Goal: Information Seeking & Learning: Learn about a topic

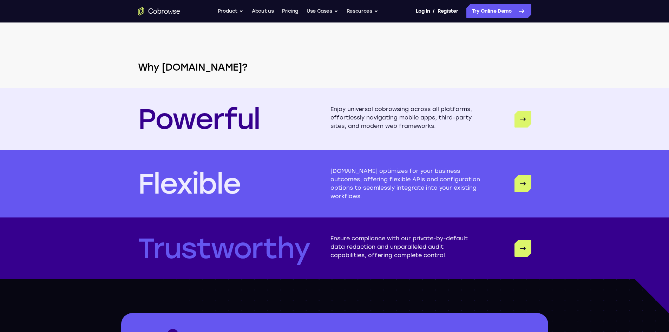
scroll to position [1721, 0]
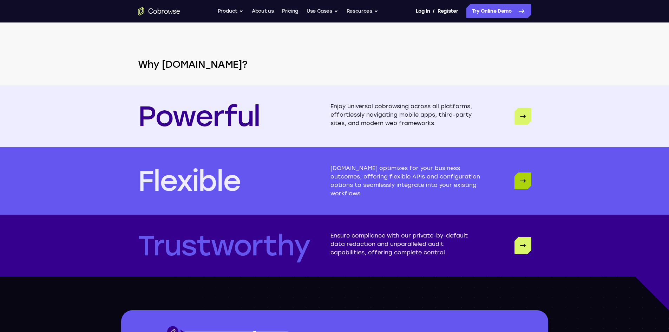
click at [521, 185] on icon "Flexible" at bounding box center [523, 181] width 8 height 8
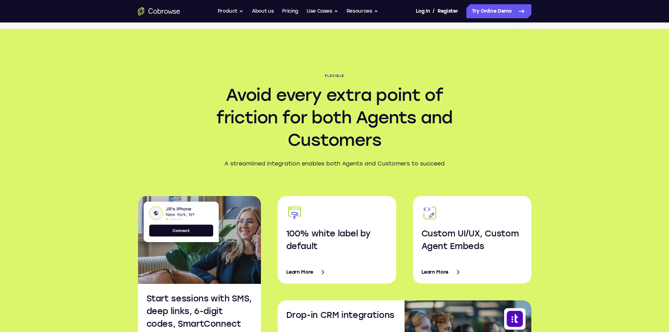
scroll to position [1028, 0]
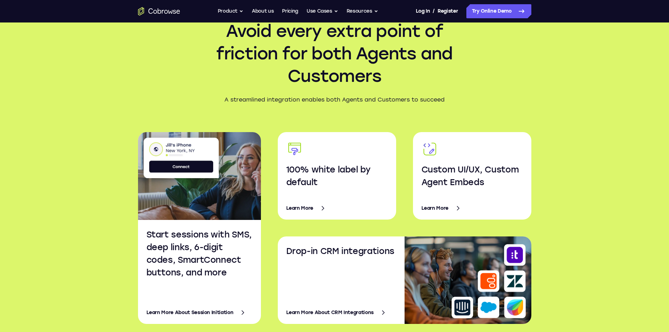
click at [445, 206] on link "Learn More" at bounding box center [473, 208] width 102 height 17
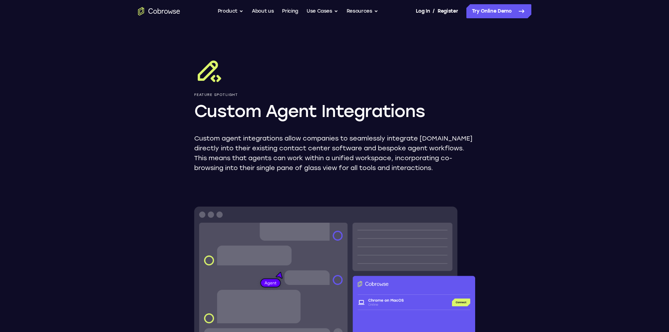
click at [239, 100] on h1 "Custom Agent Integrations" at bounding box center [334, 111] width 281 height 22
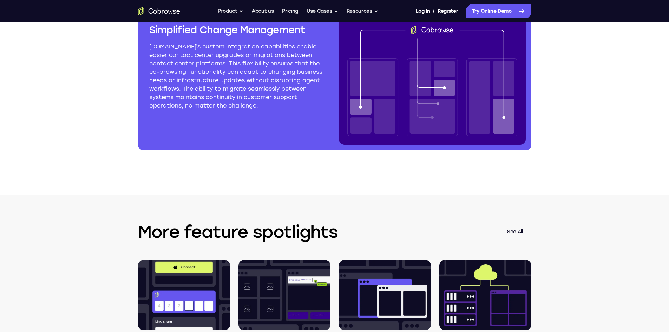
scroll to position [1124, 0]
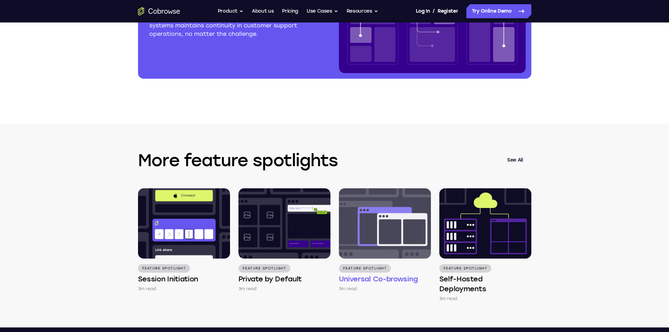
click at [404, 214] on img at bounding box center [385, 223] width 92 height 70
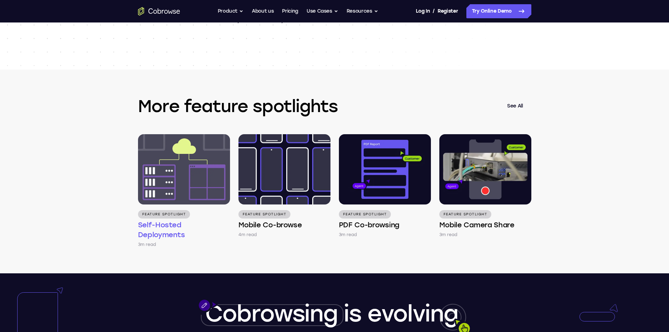
scroll to position [984, 0]
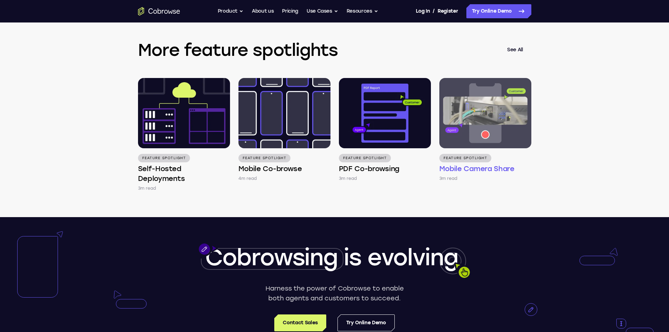
click at [444, 180] on p "3m read" at bounding box center [448, 178] width 18 height 7
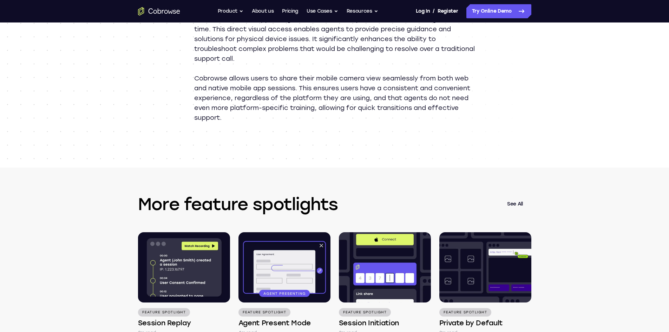
scroll to position [773, 0]
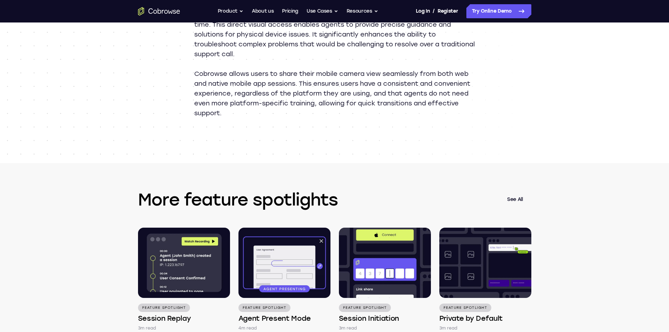
click at [523, 198] on link "See All" at bounding box center [515, 199] width 33 height 17
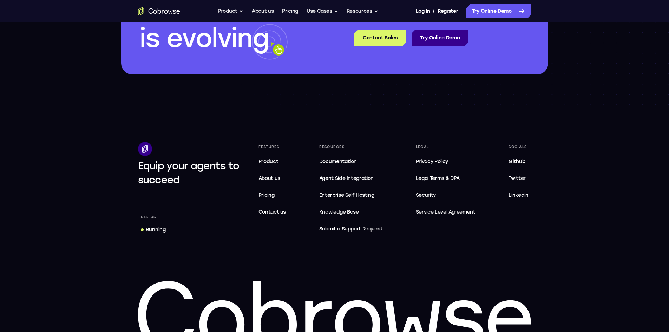
scroll to position [632, 0]
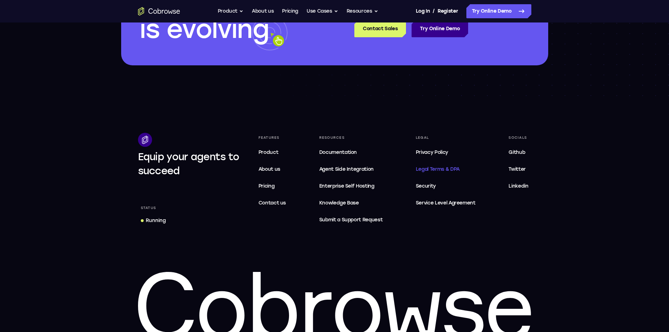
click at [425, 170] on span "Legal Terms & DPA" at bounding box center [438, 169] width 44 height 6
